Goal: Information Seeking & Learning: Find contact information

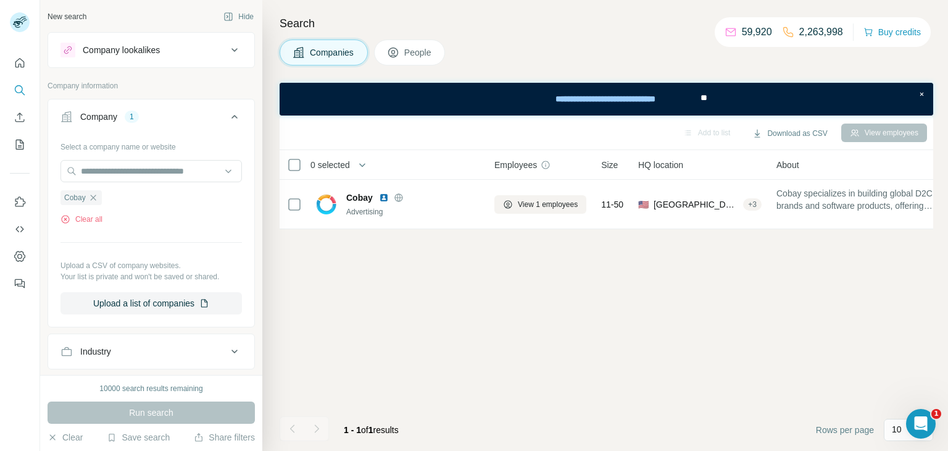
scroll to position [58, 0]
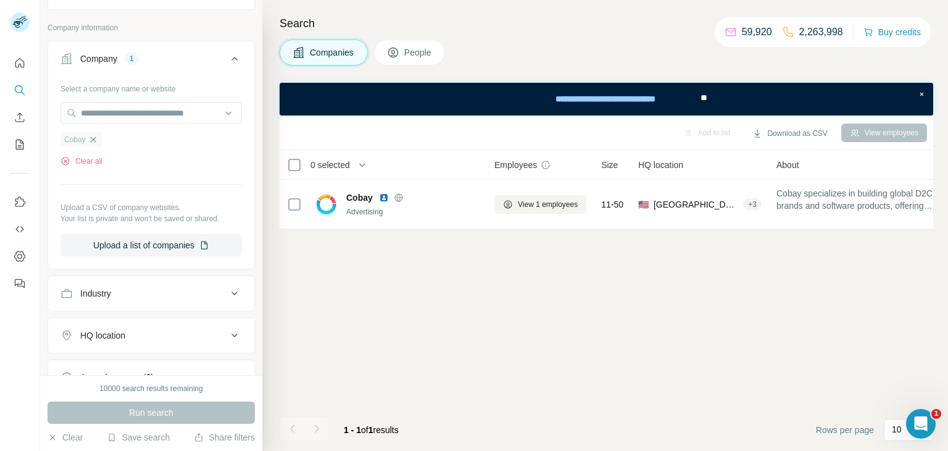
click at [93, 137] on icon "button" at bounding box center [93, 140] width 10 height 10
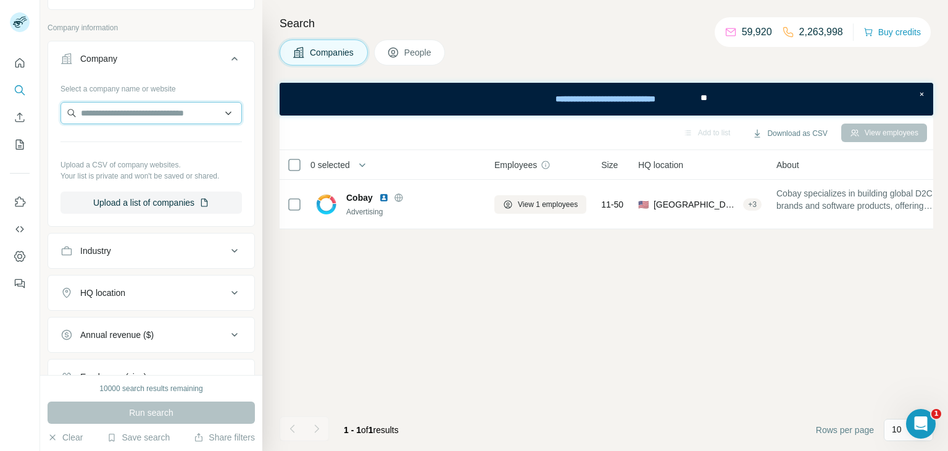
click at [133, 109] on input "text" at bounding box center [152, 113] width 182 height 22
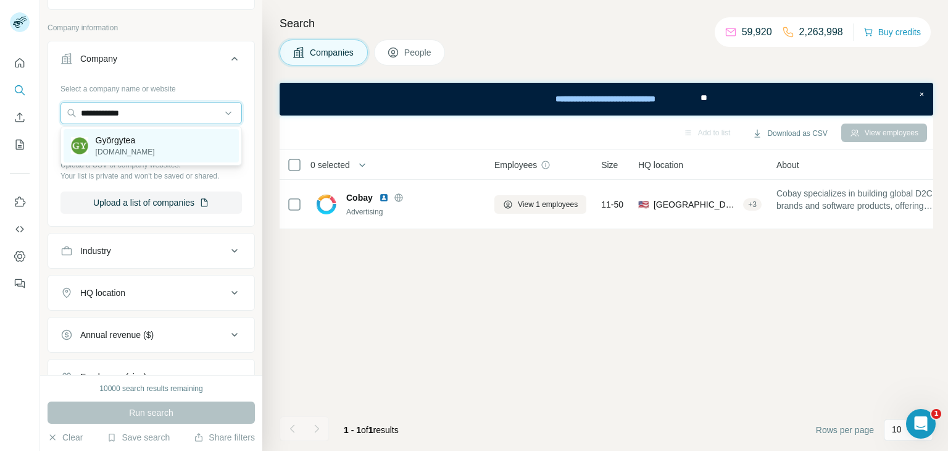
type input "**********"
click at [146, 143] on div "Györgytea [DOMAIN_NAME]" at bounding box center [151, 145] width 175 height 33
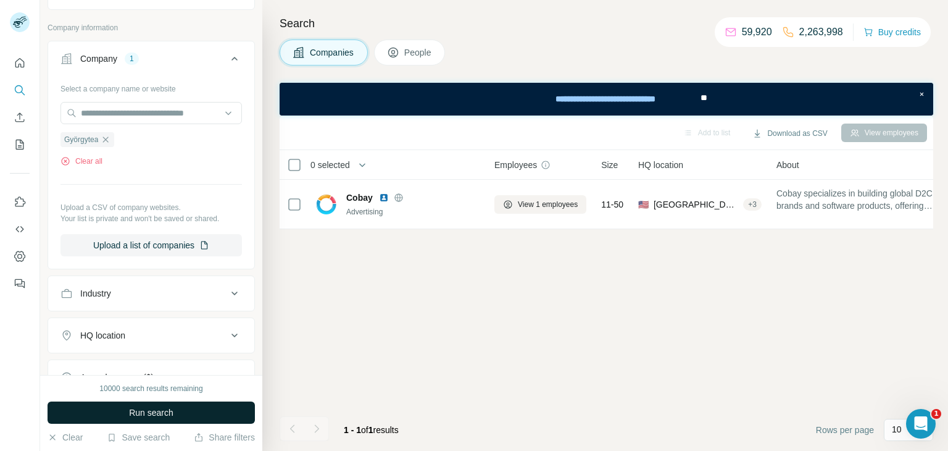
click at [120, 417] on button "Run search" at bounding box center [151, 412] width 207 height 22
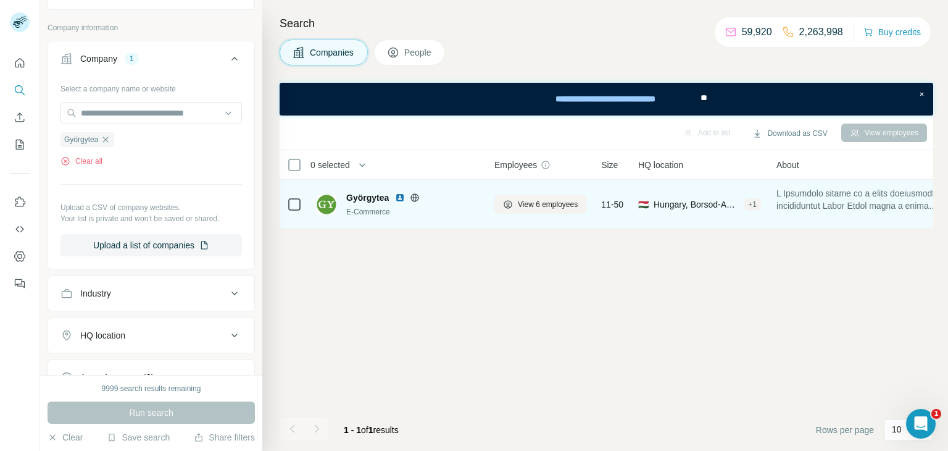
click at [375, 206] on div "E-Commerce" at bounding box center [412, 211] width 133 height 11
click at [399, 198] on img at bounding box center [400, 198] width 10 height 10
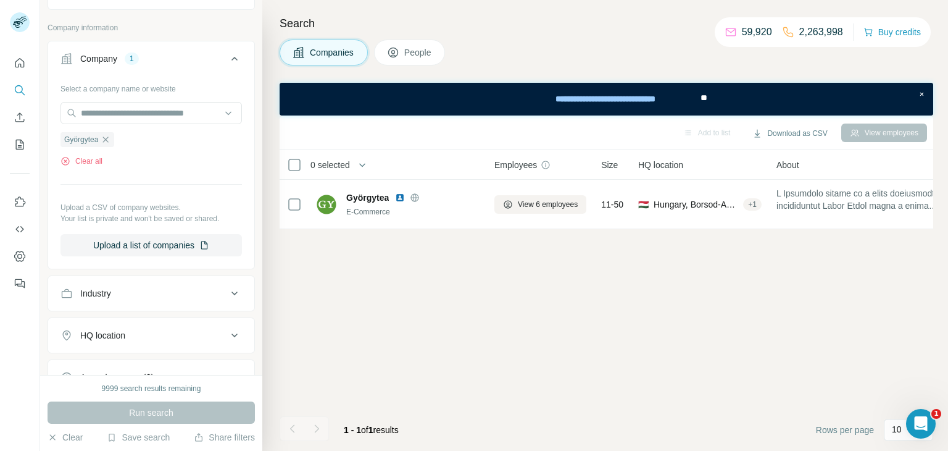
click at [408, 56] on span "People" at bounding box center [418, 52] width 28 height 12
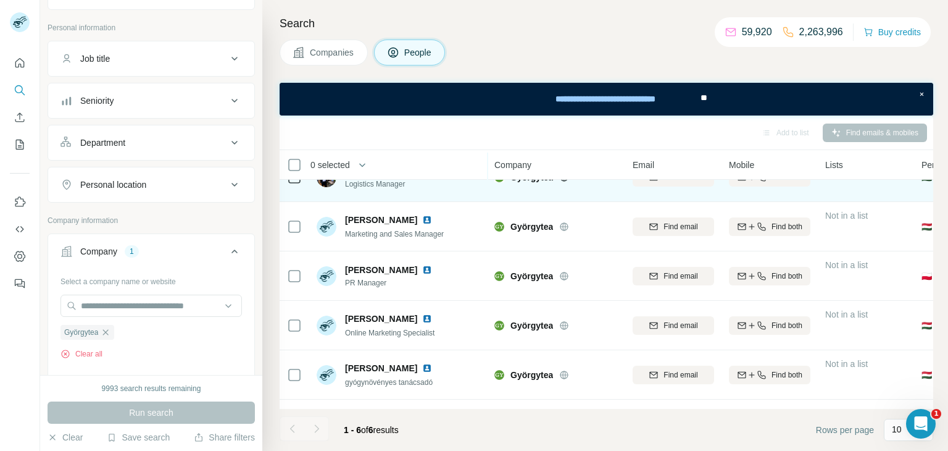
scroll to position [67, 0]
